Goal: Task Accomplishment & Management: Use online tool/utility

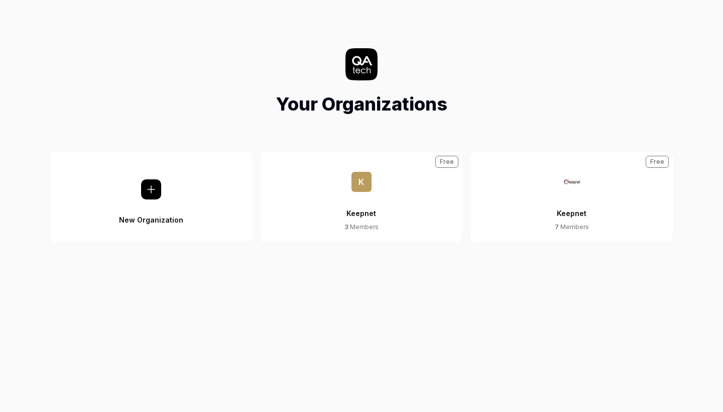
click at [547, 193] on button "Keepnet 7 Members Free" at bounding box center [571, 197] width 202 height 90
click at [565, 214] on div "Keepnet" at bounding box center [572, 207] width 30 height 31
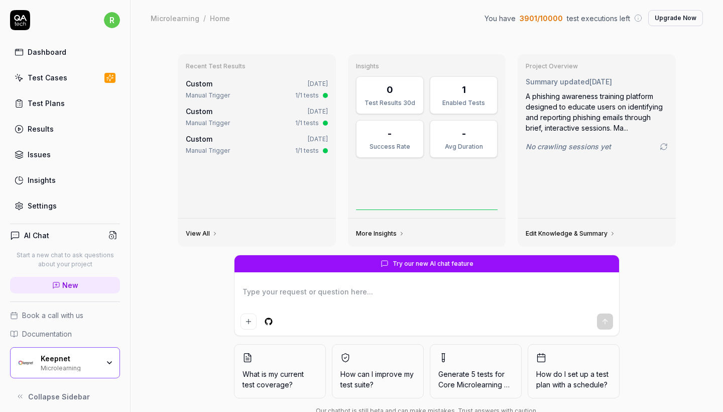
click at [90, 368] on div "Microlearning" at bounding box center [70, 367] width 58 height 8
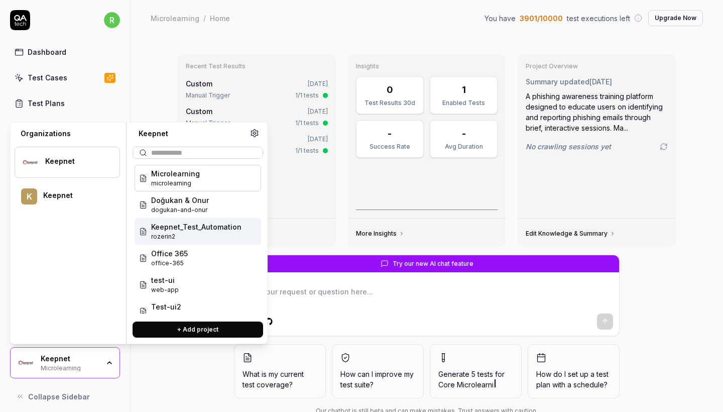
click at [224, 228] on span "Keepnet_Test_Automation" at bounding box center [196, 226] width 90 height 11
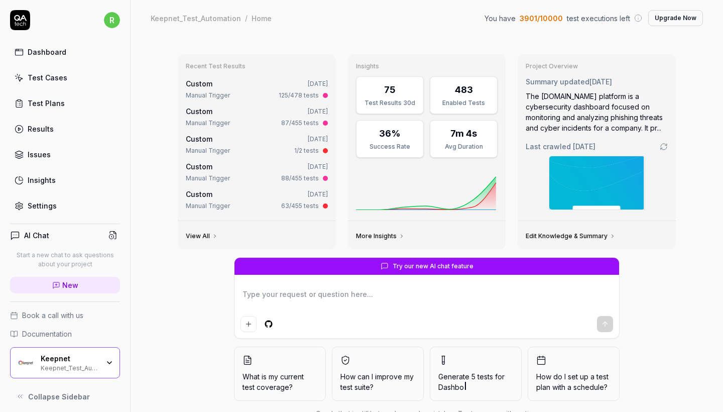
click at [75, 80] on link "Test Cases" at bounding box center [65, 78] width 110 height 20
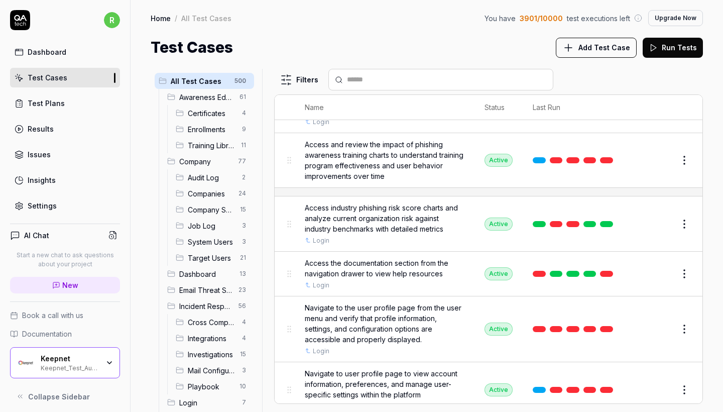
click at [660, 52] on button "Run Tests" at bounding box center [672, 48] width 60 height 20
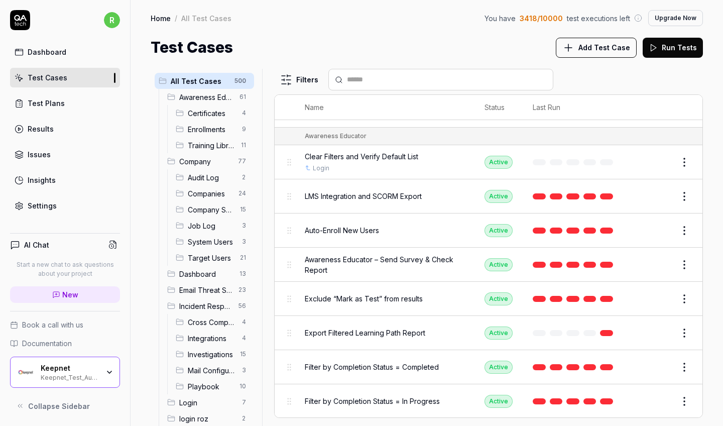
scroll to position [873, 0]
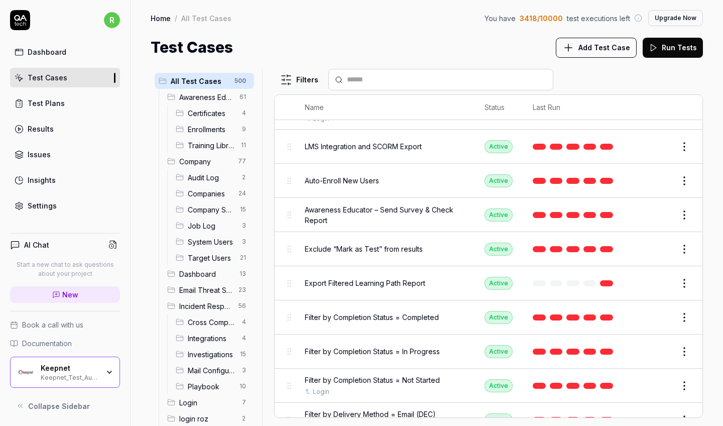
click at [654, 309] on button "Edit" at bounding box center [660, 317] width 24 height 16
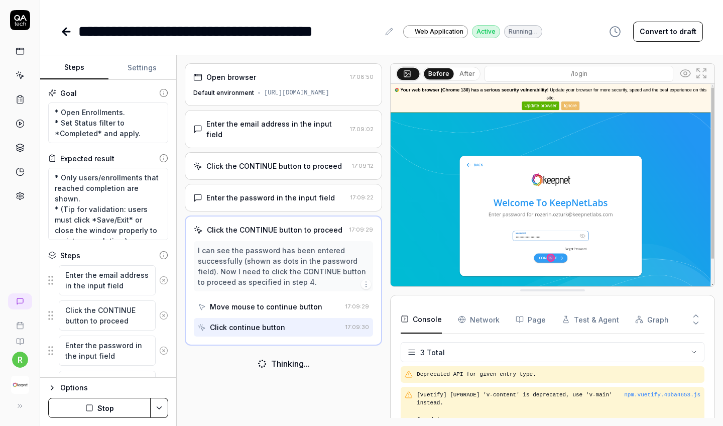
scroll to position [67, 0]
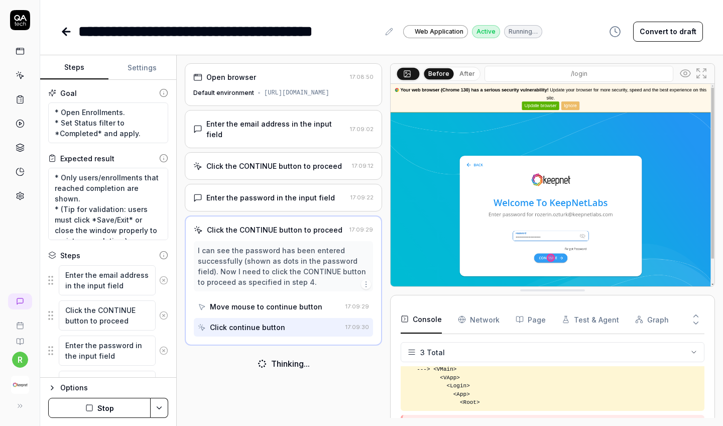
click at [22, 51] on icon at bounding box center [20, 51] width 9 height 9
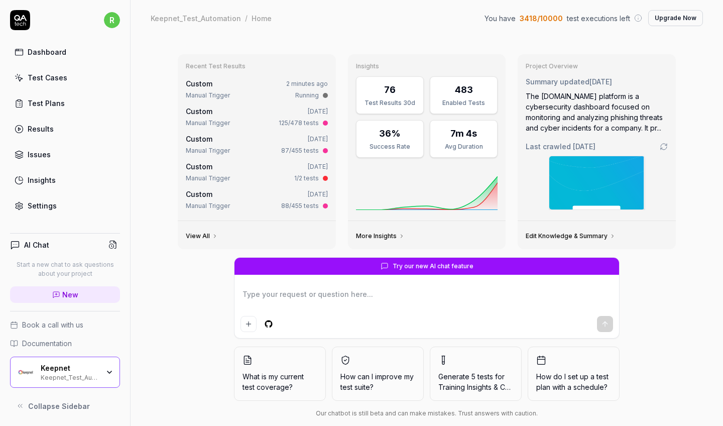
type textarea "*"
